Goal: Obtain resource: Download file/media

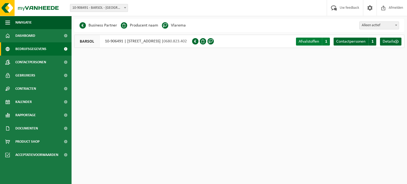
click at [324, 41] on span "1" at bounding box center [326, 42] width 8 height 8
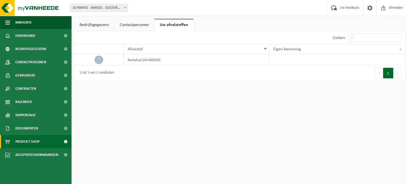
click at [37, 142] on span "Product Shop" at bounding box center [27, 141] width 24 height 13
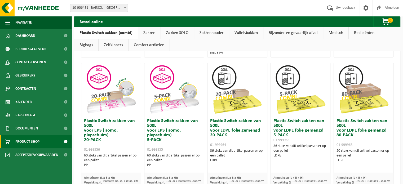
click at [241, 55] on div "€ 1 000,00 excl. BTW 1 Toevoegen" at bounding box center [237, 48] width 59 height 18
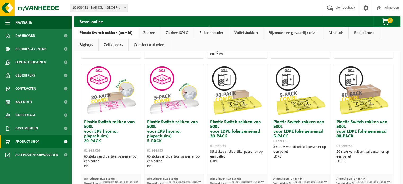
scroll to position [181, 0]
click at [37, 127] on span "Documenten" at bounding box center [26, 128] width 23 height 13
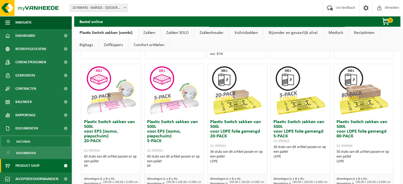
click at [29, 141] on span "Facturen" at bounding box center [23, 142] width 14 height 10
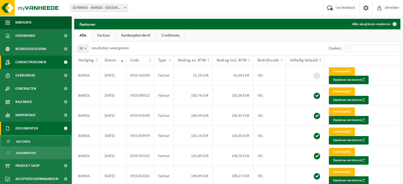
click at [50, 65] on link "Contactpersonen" at bounding box center [36, 62] width 72 height 13
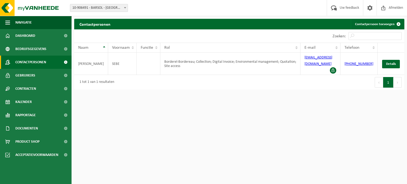
click at [43, 57] on span "Contactpersonen" at bounding box center [30, 62] width 31 height 13
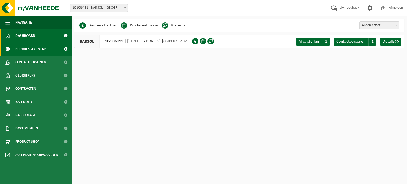
click at [52, 31] on link "Dashboard" at bounding box center [36, 35] width 72 height 13
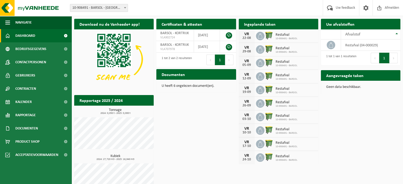
click at [251, 37] on div "22-08" at bounding box center [246, 38] width 11 height 4
click at [263, 35] on span at bounding box center [260, 36] width 8 height 8
drag, startPoint x: 287, startPoint y: 37, endPoint x: 280, endPoint y: 37, distance: 6.9
click at [280, 37] on span "10-906491 - BARSOL" at bounding box center [287, 38] width 22 height 3
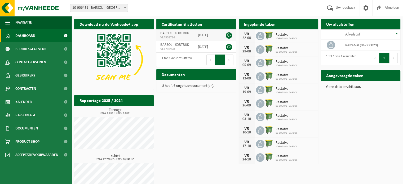
drag, startPoint x: 218, startPoint y: 35, endPoint x: 201, endPoint y: 37, distance: 16.6
click at [201, 37] on td "[DATE]" at bounding box center [207, 35] width 26 height 12
click at [181, 32] on span "BARSOL - KORTRIJK" at bounding box center [174, 33] width 29 height 4
click at [226, 36] on link at bounding box center [229, 35] width 6 height 6
